Goal: Transaction & Acquisition: Download file/media

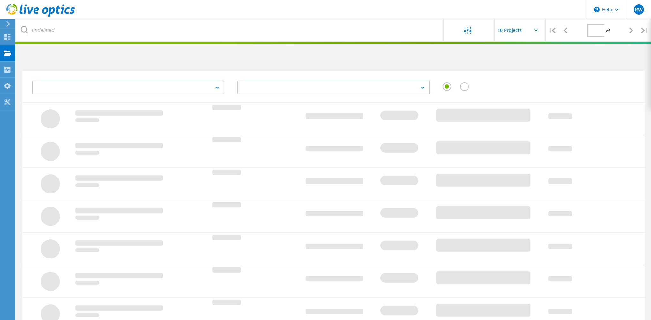
type input "1"
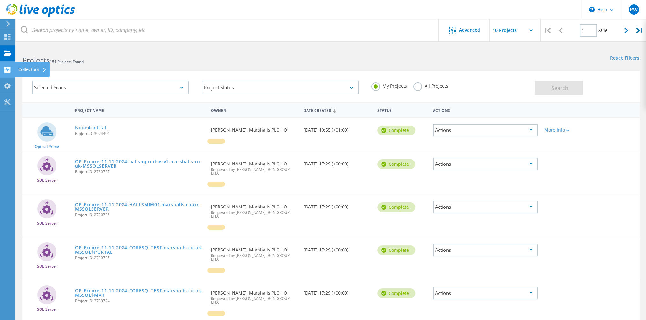
click at [8, 72] on use at bounding box center [7, 70] width 6 height 6
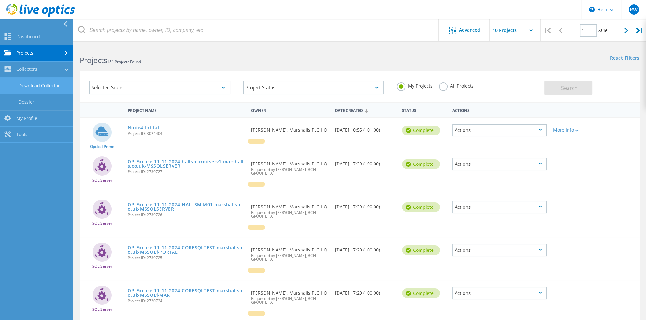
click at [40, 87] on link "Download Collector" at bounding box center [36, 86] width 73 height 16
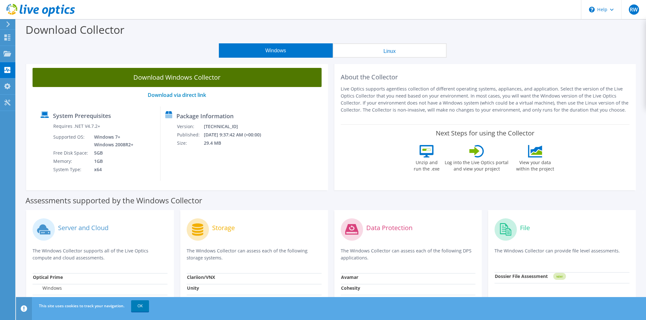
click at [191, 79] on link "Download Windows Collector" at bounding box center [177, 77] width 289 height 19
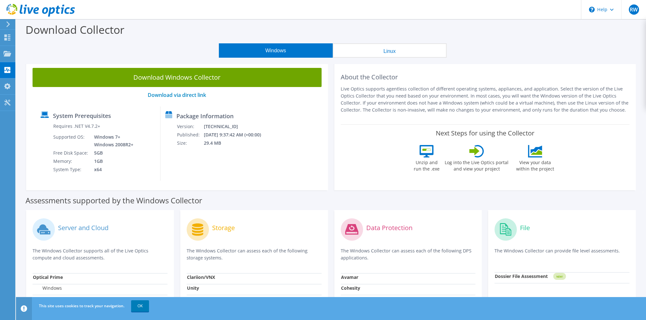
click at [444, 41] on div "Download Collector" at bounding box center [331, 31] width 624 height 24
